Goal: Task Accomplishment & Management: Use online tool/utility

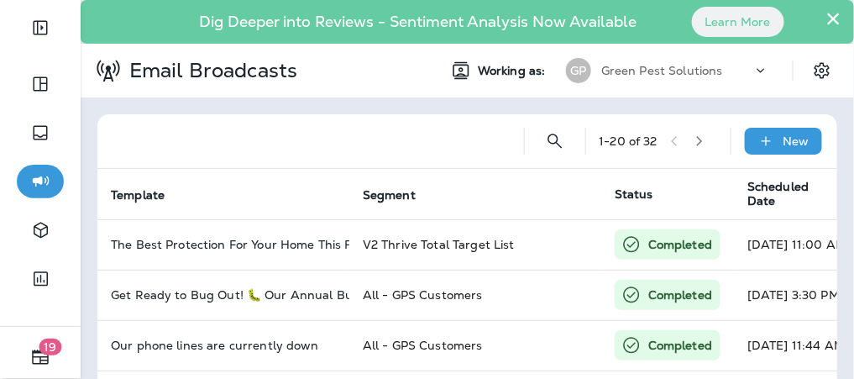
click at [827, 20] on button "×" at bounding box center [834, 18] width 16 height 27
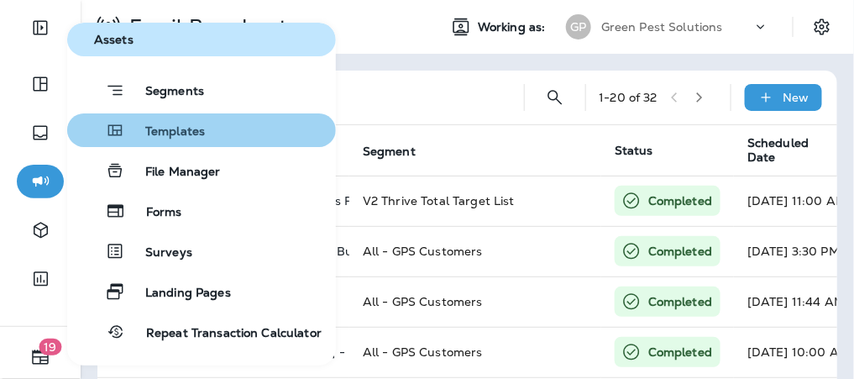
click at [183, 131] on span "Templates" at bounding box center [165, 132] width 80 height 16
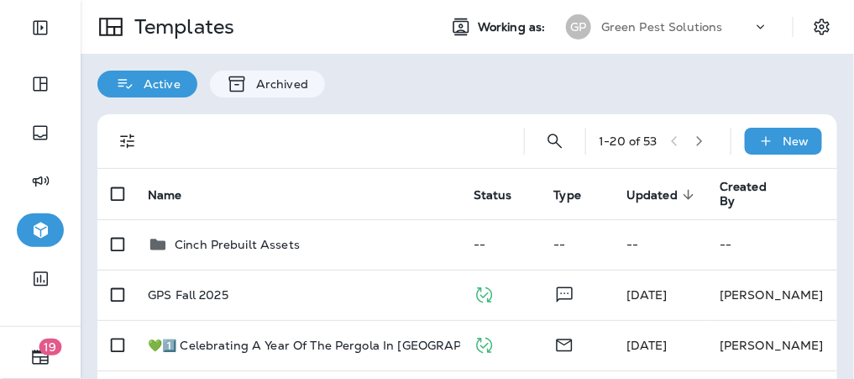
click at [672, 194] on span "Updated" at bounding box center [652, 195] width 51 height 14
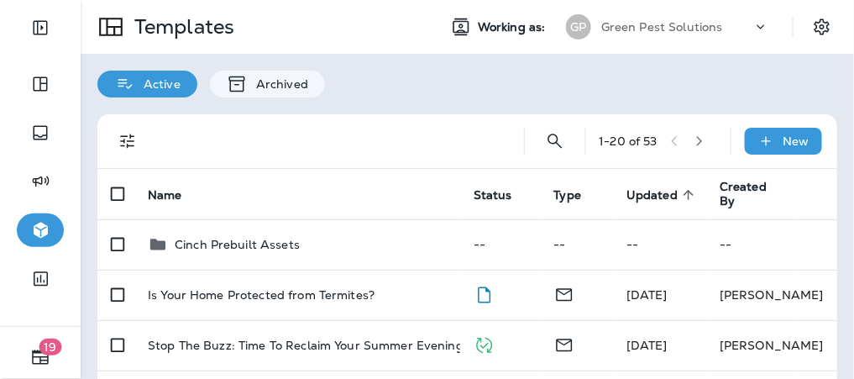
click at [682, 192] on span "Updated sorted ascending" at bounding box center [663, 194] width 73 height 15
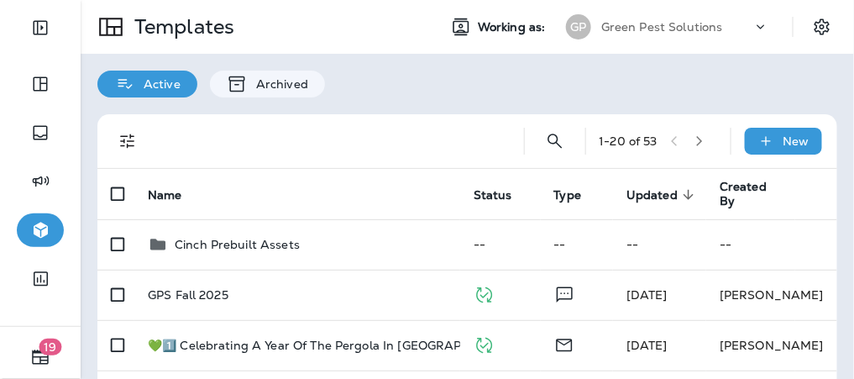
click at [675, 188] on span "Updated" at bounding box center [652, 195] width 51 height 14
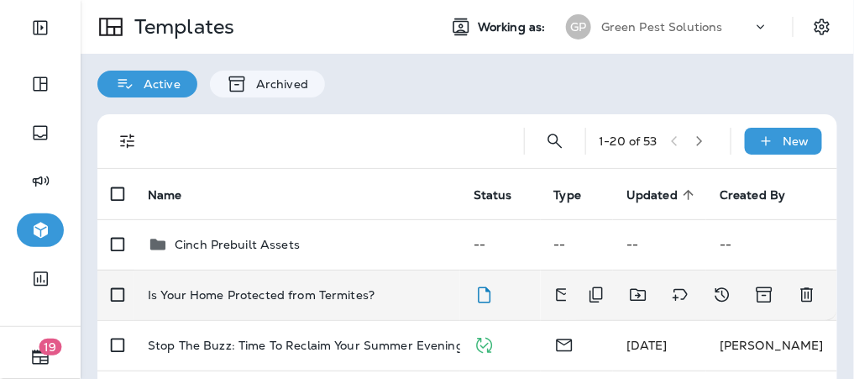
click at [291, 294] on p "Is Your Home Protected from Termites?" at bounding box center [261, 294] width 227 height 13
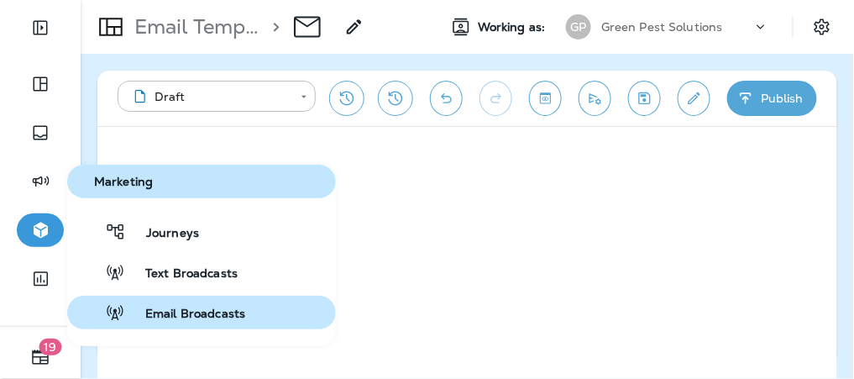
click at [260, 318] on button "Email Broadcasts" at bounding box center [201, 313] width 269 height 34
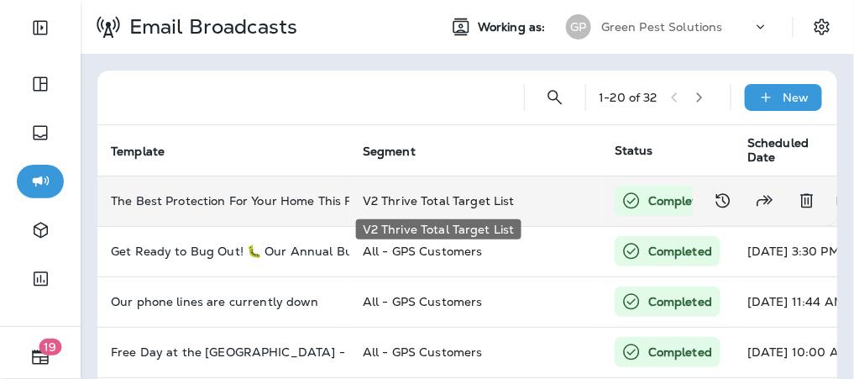
click at [482, 204] on span "V2 Thrive Total Target List" at bounding box center [439, 200] width 152 height 15
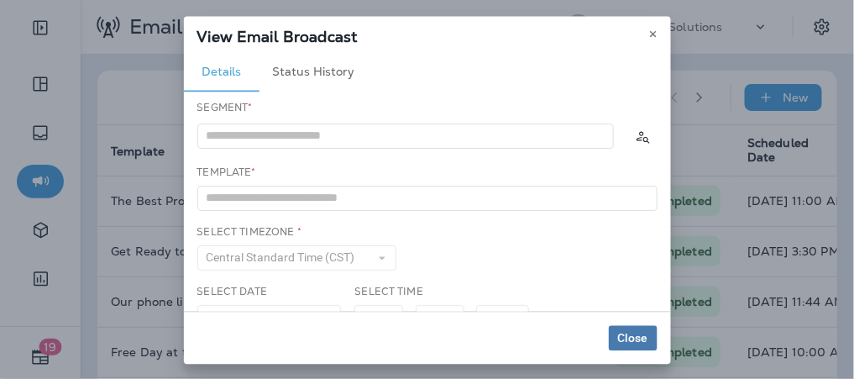
type input "**********"
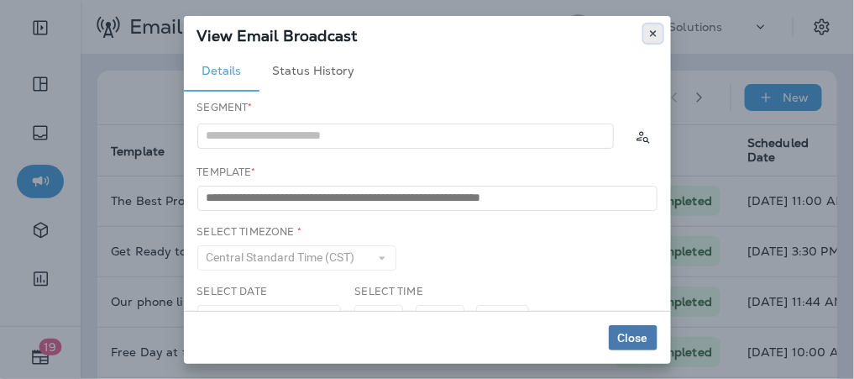
click at [652, 36] on icon at bounding box center [653, 34] width 10 height 10
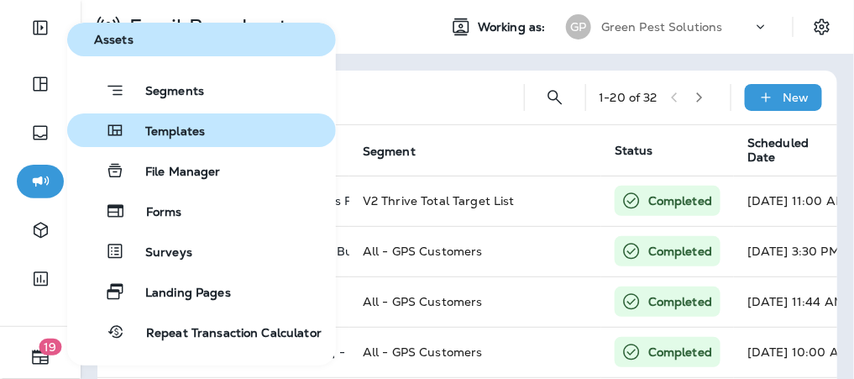
click at [184, 129] on span "Templates" at bounding box center [165, 132] width 80 height 16
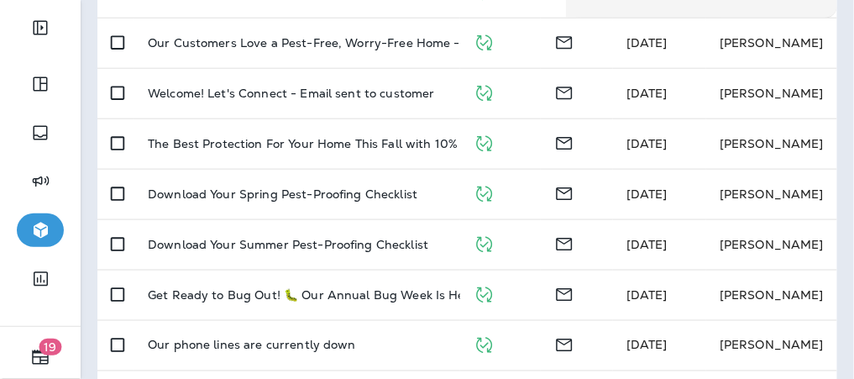
scroll to position [538, 0]
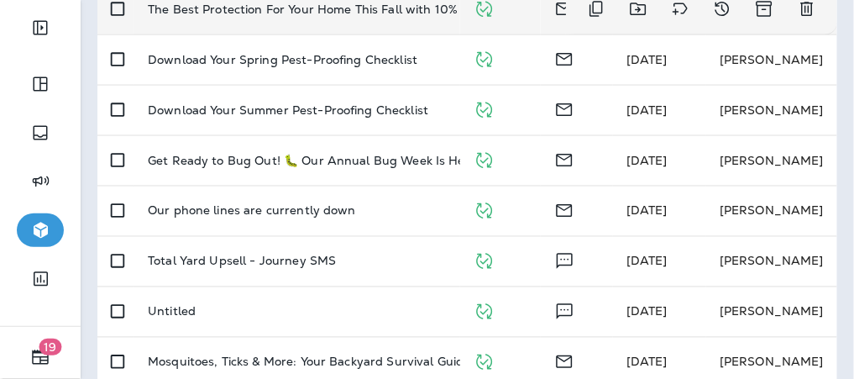
click at [367, 9] on p "The Best Protection For Your Home This Fall with 10% Off Now 🏡🍂" at bounding box center [345, 9] width 394 height 13
